Goal: Task Accomplishment & Management: Manage account settings

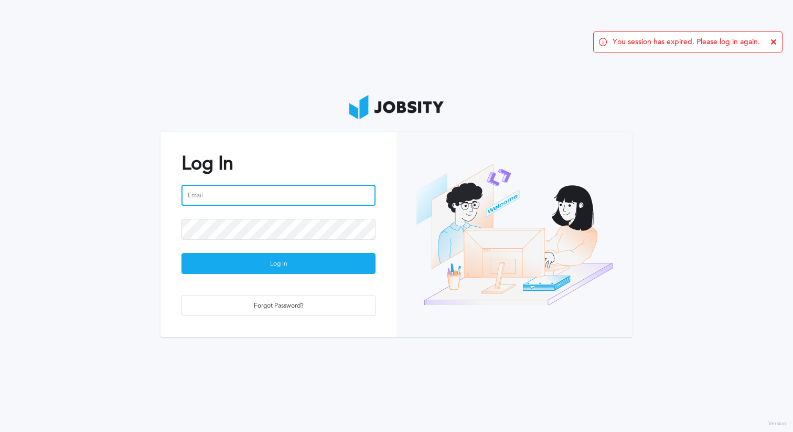
type input "[PERSON_NAME][EMAIL_ADDRESS][PERSON_NAME][DOMAIN_NAME]"
click at [299, 198] on input "[PERSON_NAME][EMAIL_ADDRESS][PERSON_NAME][DOMAIN_NAME]" at bounding box center [279, 195] width 194 height 21
click at [379, 153] on div "Log In [PERSON_NAME][EMAIL_ADDRESS][PERSON_NAME][DOMAIN_NAME] Log In Forgot Pas…" at bounding box center [279, 234] width 236 height 205
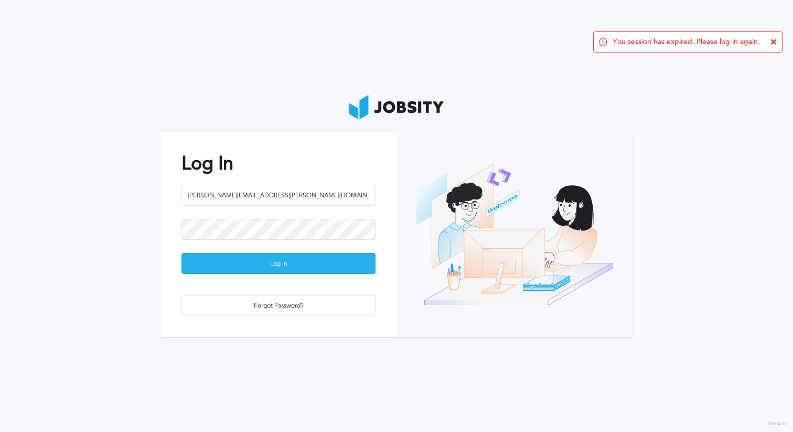
click at [362, 259] on div "Log In" at bounding box center [278, 263] width 193 height 21
